Goal: Task Accomplishment & Management: Use online tool/utility

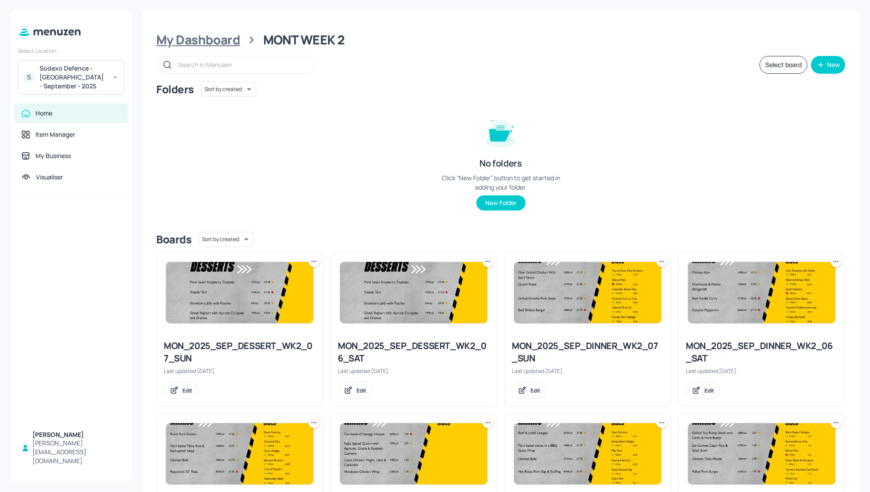
click at [201, 36] on div "My Dashboard" at bounding box center [198, 40] width 84 height 16
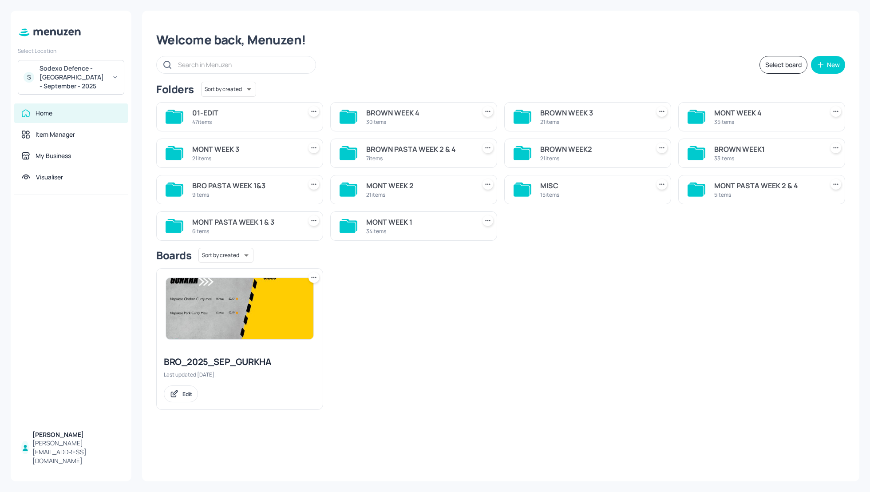
click at [658, 268] on div "BRO_2025_SEP_GURKHA Last updated [DATE]. Edit" at bounding box center [497, 335] width 696 height 149
click at [394, 213] on div "MONT WEEK 1 34 items" at bounding box center [413, 225] width 167 height 29
click at [402, 220] on div "MONT WEEK 1" at bounding box center [419, 222] width 106 height 11
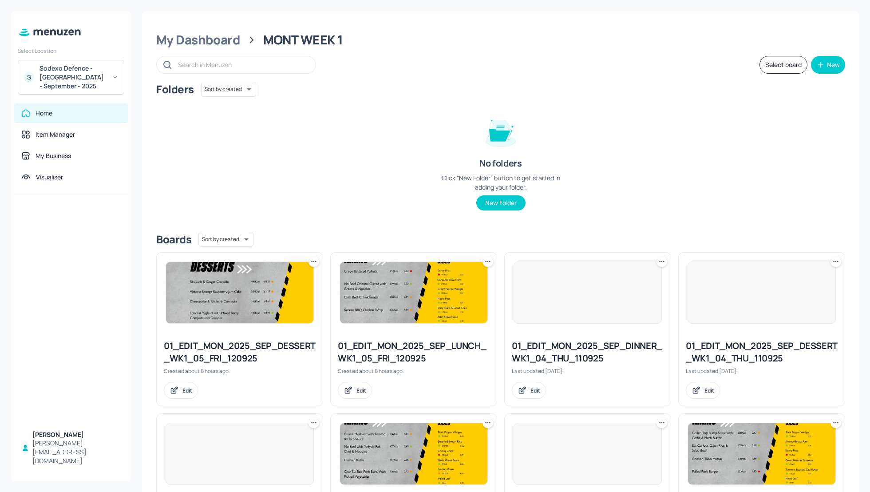
click at [720, 220] on div "Folders Sort by created id ​ No folders Click “New Folder” button to get starte…" at bounding box center [500, 153] width 689 height 143
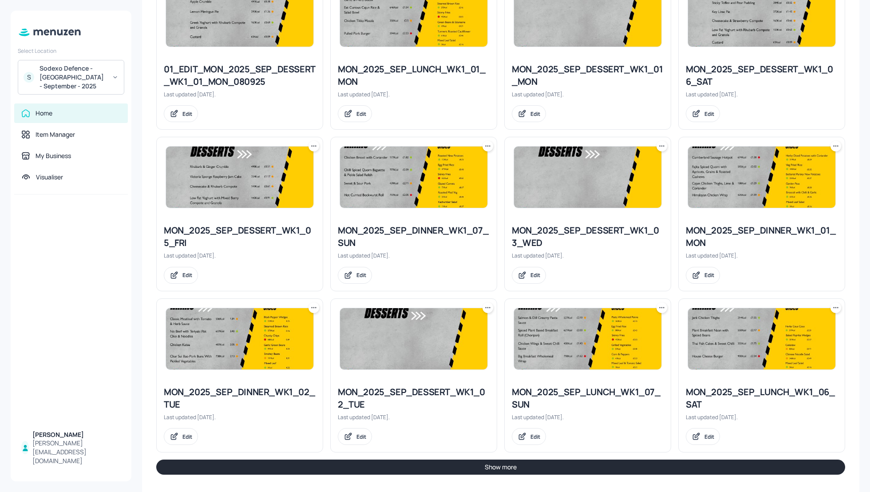
scroll to position [761, 0]
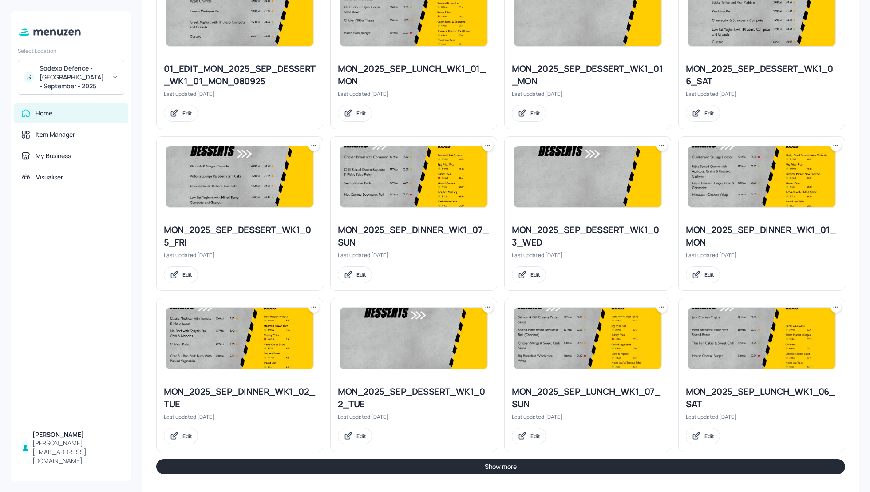
click at [527, 465] on button "Show more" at bounding box center [500, 466] width 689 height 15
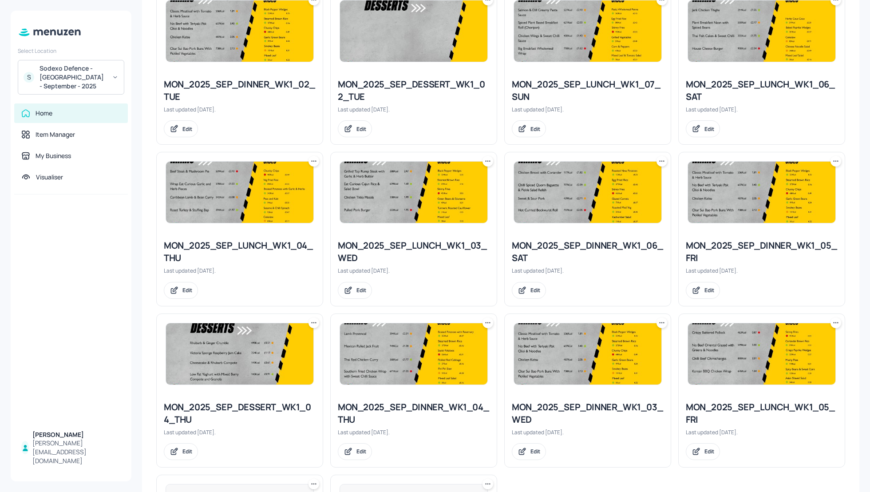
scroll to position [1068, 0]
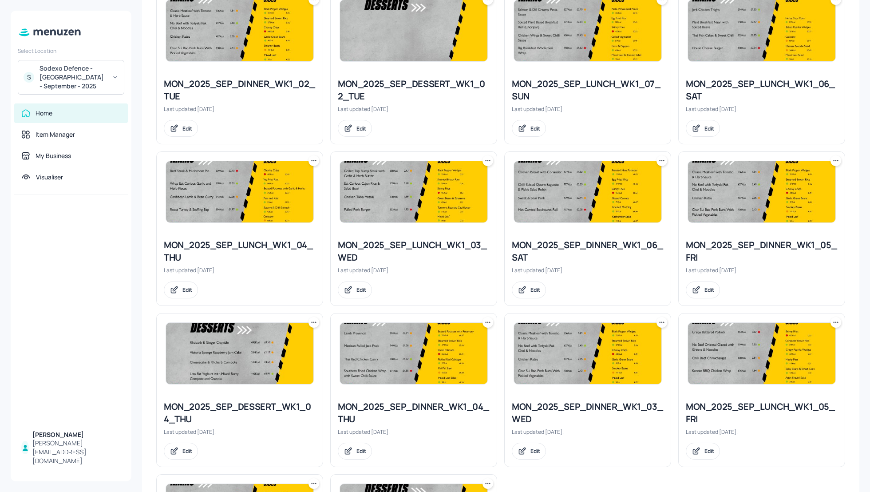
click at [831, 158] on icon at bounding box center [835, 160] width 9 height 9
click at [795, 185] on div "Duplicate" at bounding box center [799, 190] width 71 height 15
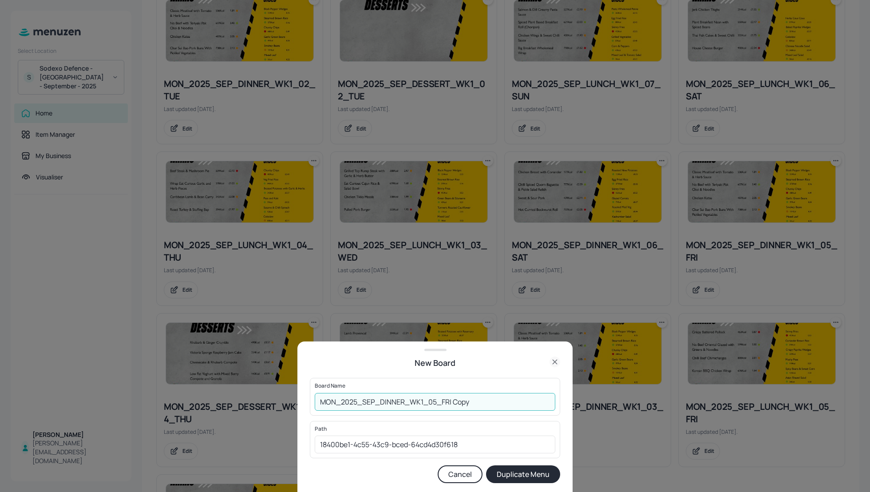
click at [322, 398] on input "MON_2025_SEP_DINNER_WK1_05_FRI Copy" at bounding box center [435, 402] width 240 height 18
click at [504, 401] on input "01_EDIT_MON_2025_SEP_DINNER_WK1_05_FRI Copy" at bounding box center [435, 402] width 240 height 18
type input "01_EDIT_MON_2025_SEP_DINNER_WK1_05_FRI_120925"
click at [528, 471] on button "Duplicate Menu" at bounding box center [523, 474] width 74 height 18
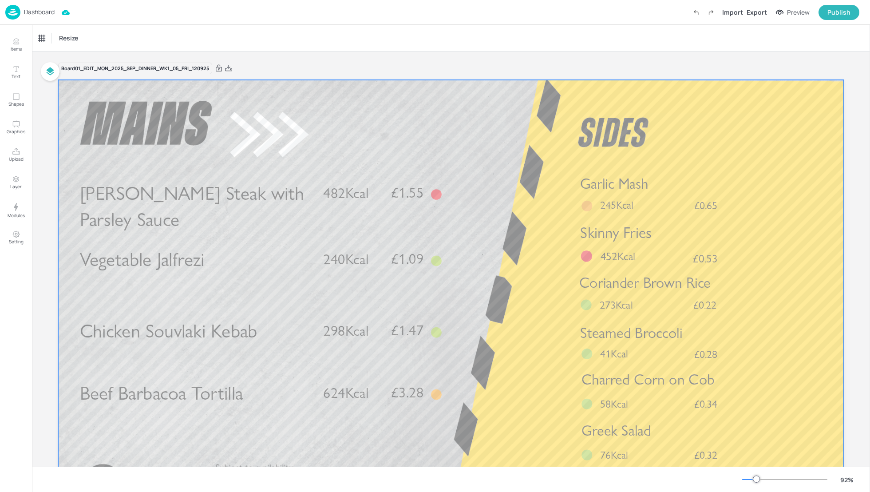
click at [185, 343] on span "Chicken Souvlaki Kebab" at bounding box center [168, 330] width 177 height 23
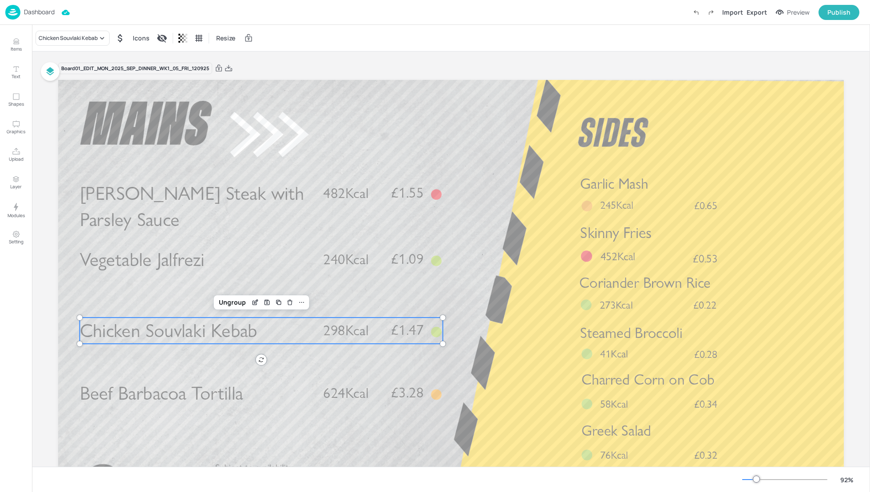
click at [187, 334] on span "Chicken Souvlaki Kebab" at bounding box center [168, 330] width 177 height 23
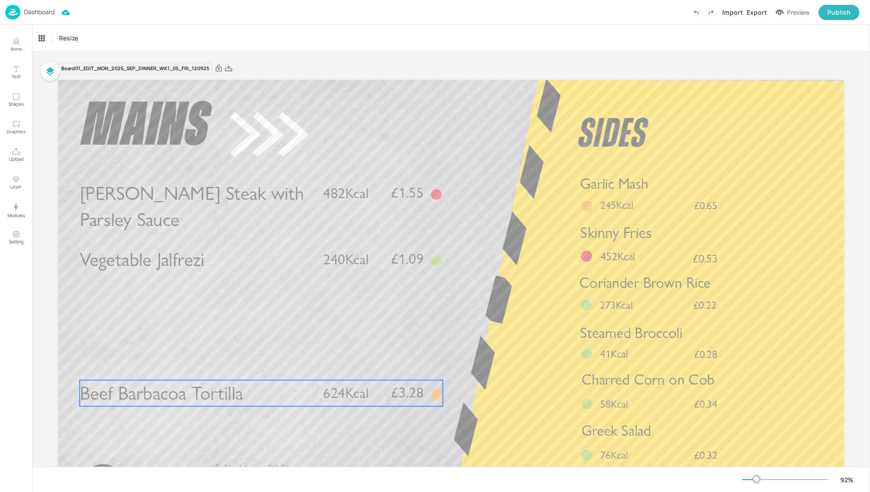
click at [200, 396] on span "Beef Barbacoa Tortilla" at bounding box center [161, 393] width 163 height 23
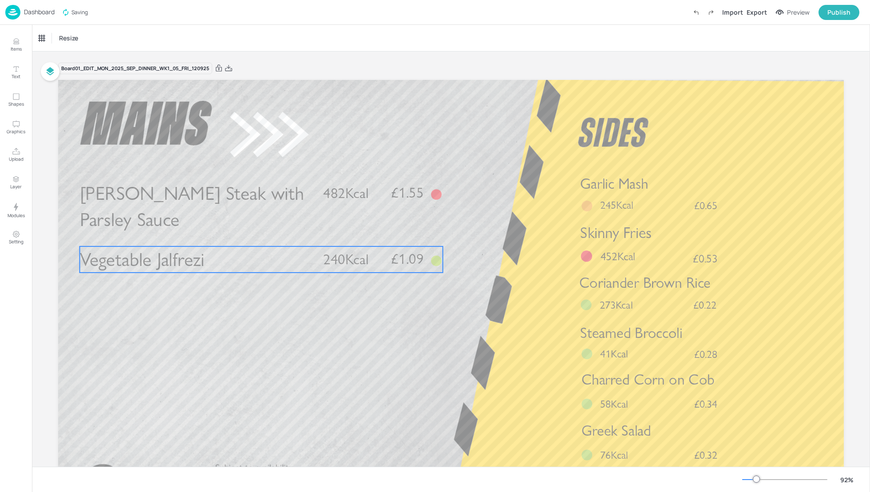
click at [236, 261] on p "Vegetable Jalfrezi" at bounding box center [196, 259] width 233 height 26
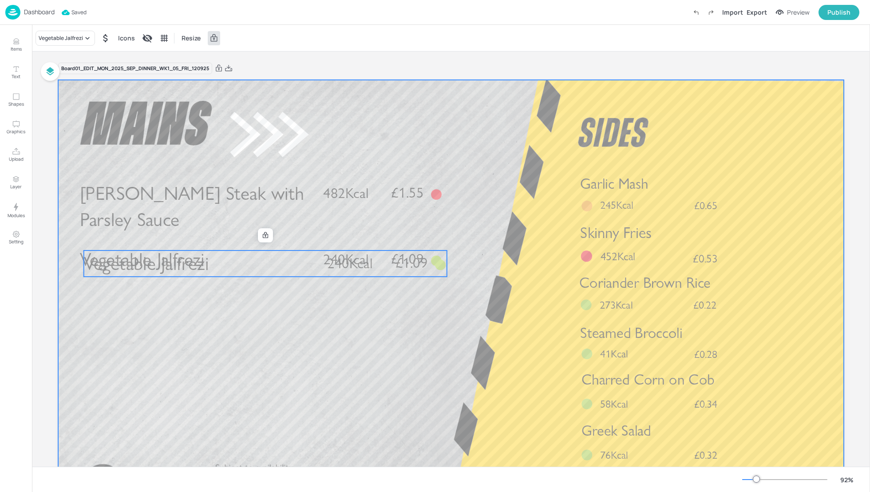
drag, startPoint x: 233, startPoint y: 269, endPoint x: 231, endPoint y: 313, distance: 44.4
click at [231, 80] on div "Gammon Steak with Parsley Sauce £1.55 482Kcal Vegetable Jalfrezi £1.09 240Kcal …" at bounding box center [450, 80] width 785 height 0
click at [264, 236] on icon at bounding box center [265, 235] width 7 height 7
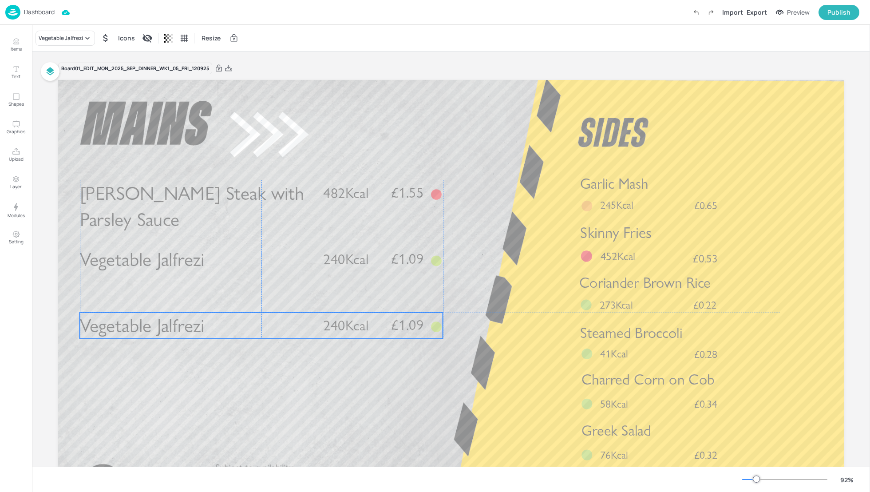
drag, startPoint x: 246, startPoint y: 262, endPoint x: 243, endPoint y: 323, distance: 60.4
click at [243, 323] on p "Vegetable Jalfrezi" at bounding box center [196, 325] width 233 height 26
click at [82, 36] on div "Vegetable Jalfrezi" at bounding box center [61, 38] width 44 height 8
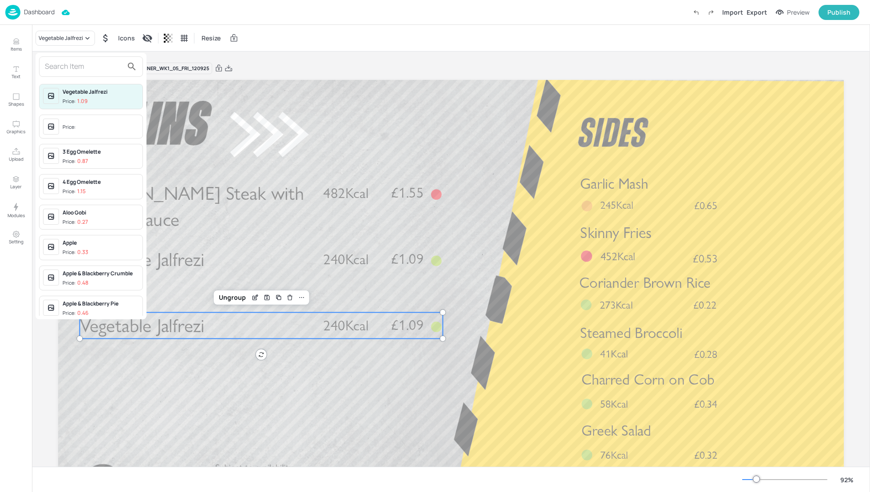
click at [65, 63] on input "text" at bounding box center [84, 66] width 78 height 14
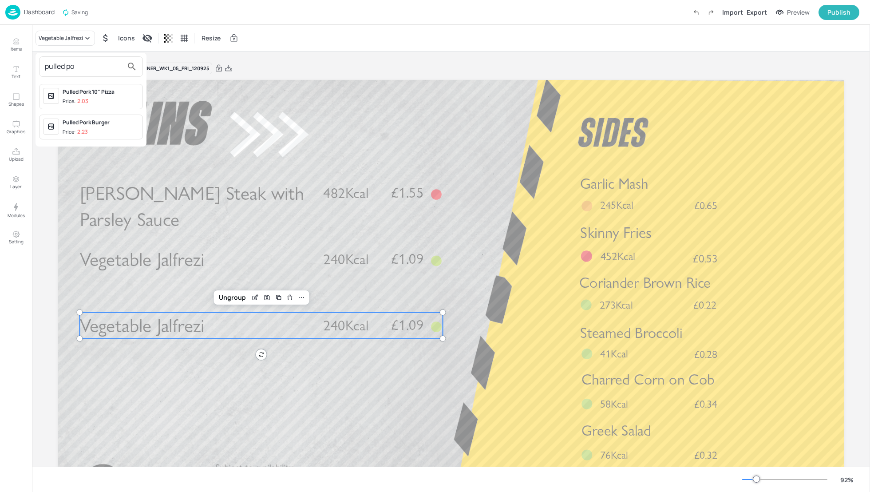
type input "pulled po"
click at [96, 91] on div "Pulled Pork 10" Pizza" at bounding box center [101, 92] width 76 height 8
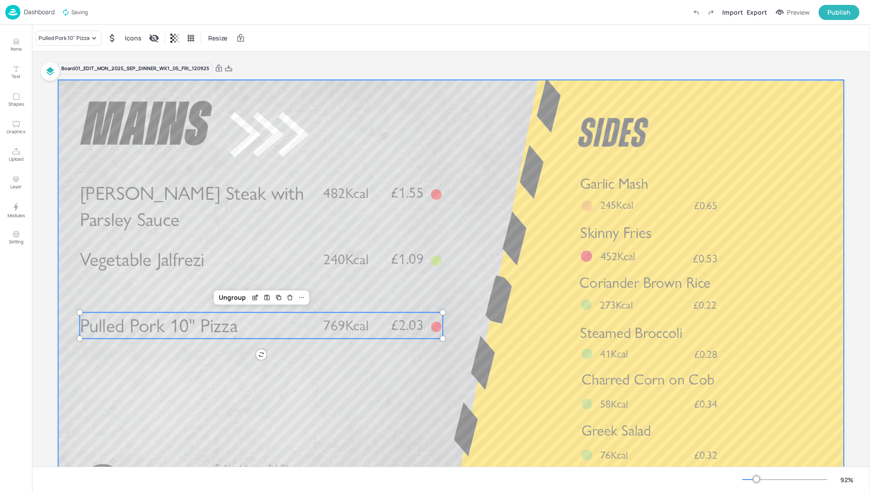
click at [517, 294] on div at bounding box center [450, 301] width 785 height 442
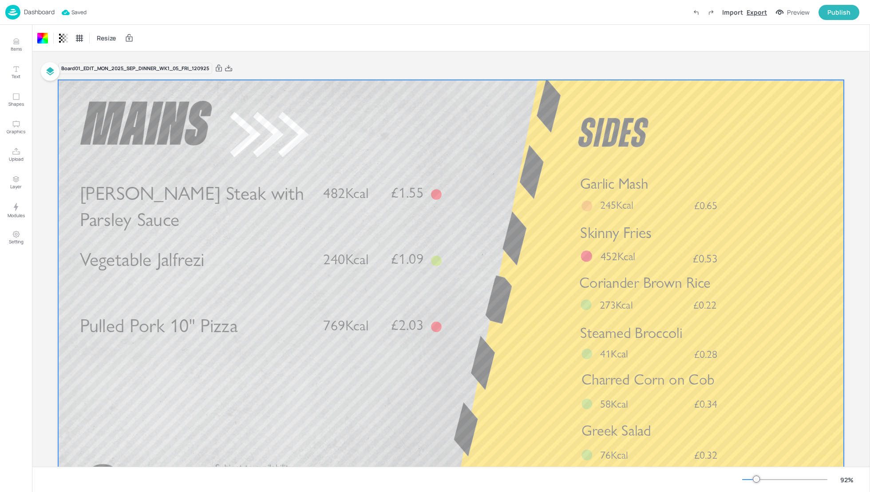
click at [760, 10] on div "Export" at bounding box center [756, 12] width 20 height 9
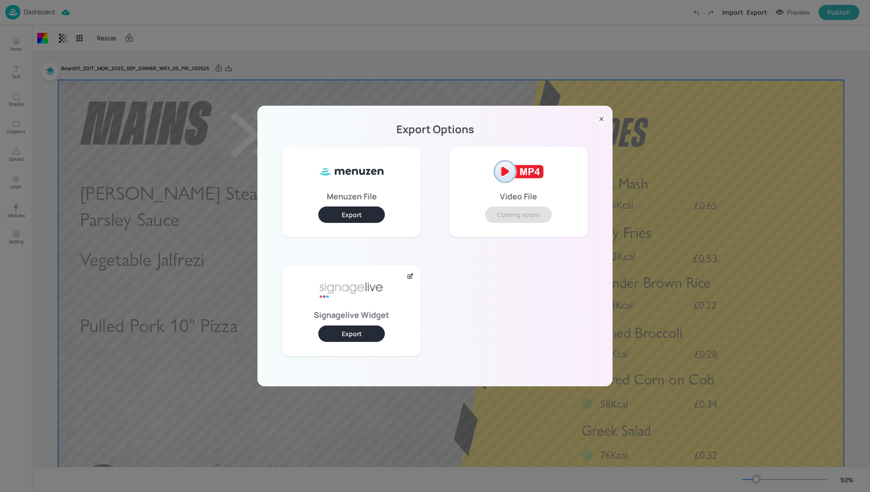
click at [369, 330] on button "Export" at bounding box center [351, 333] width 67 height 16
